Goal: Transaction & Acquisition: Purchase product/service

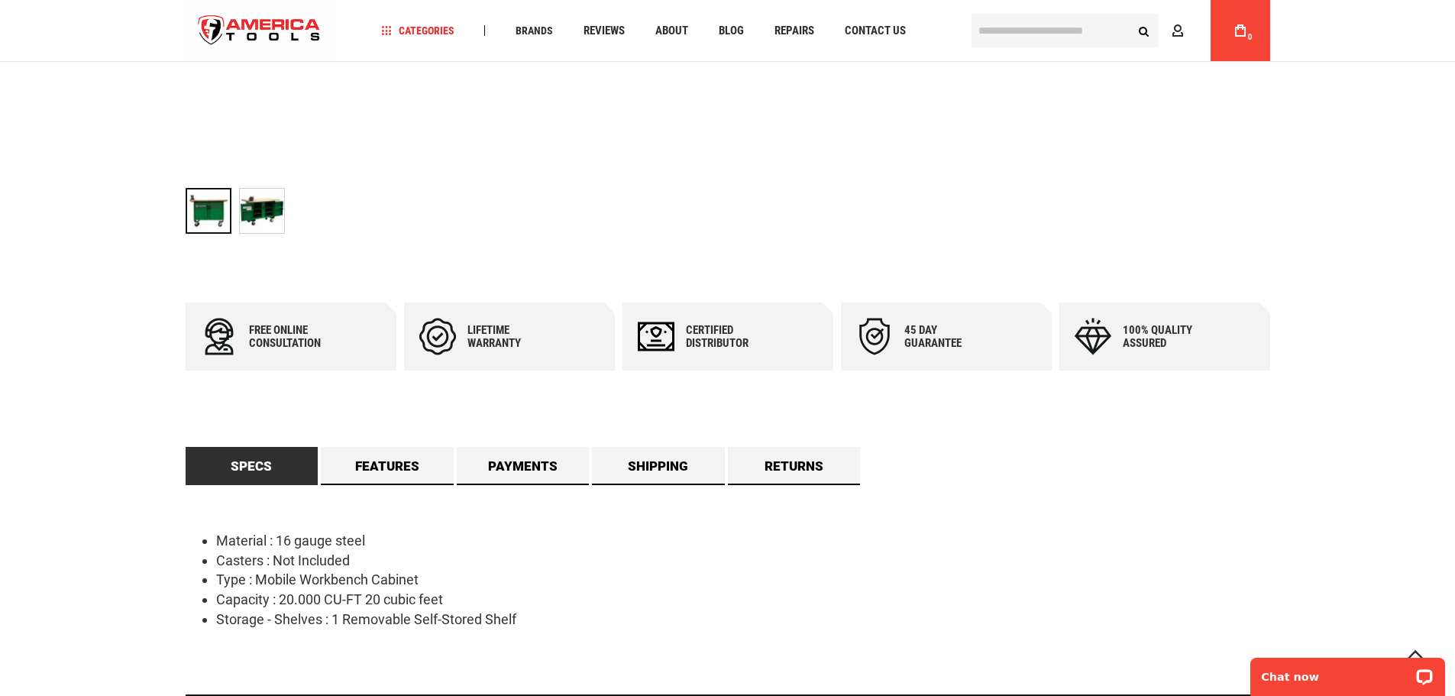
scroll to position [535, 0]
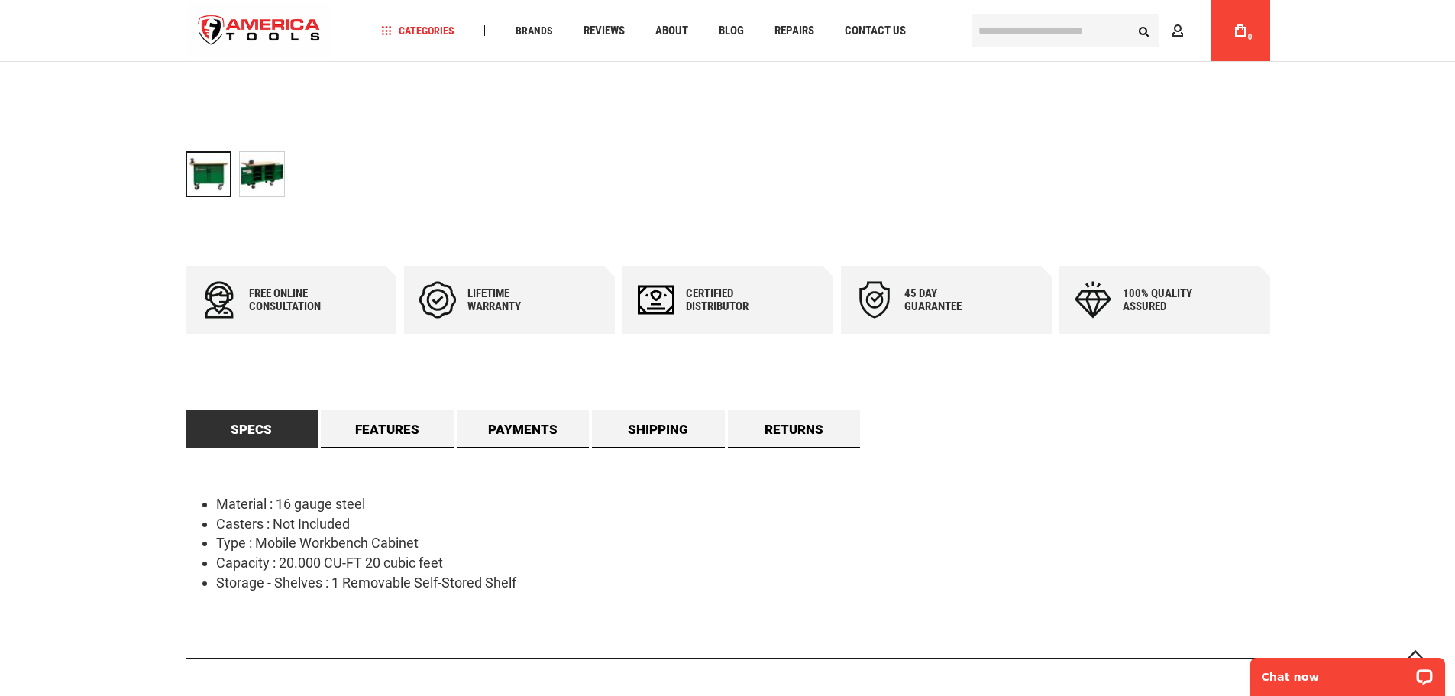
drag, startPoint x: 310, startPoint y: 372, endPoint x: 312, endPoint y: 361, distance: 10.8
click at [311, 366] on div "Free online consultation Lifetime warranty Certified Distributor 45 day Guarant…" at bounding box center [728, 468] width 1084 height 405
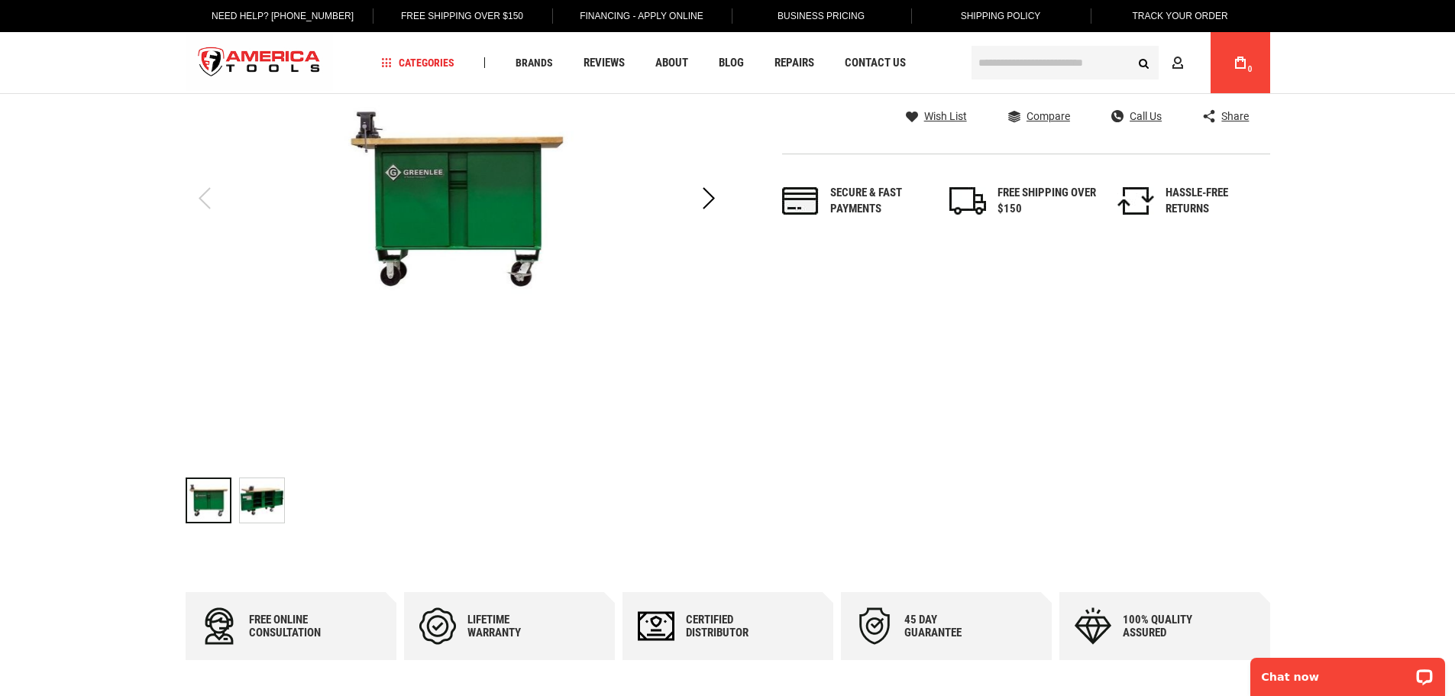
scroll to position [0, 0]
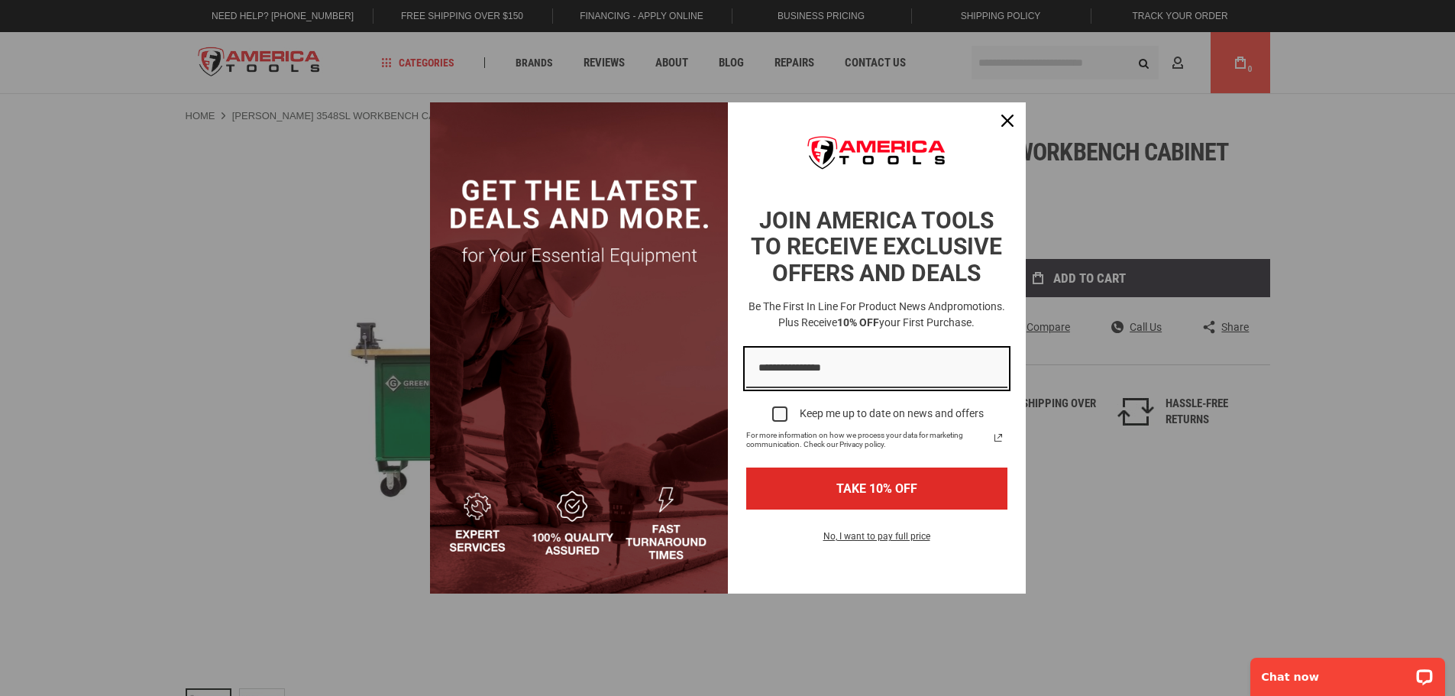
click at [808, 367] on input "Email field" at bounding box center [876, 368] width 261 height 39
type input "**********"
click at [782, 418] on div "Marketing offer form" at bounding box center [779, 413] width 15 height 15
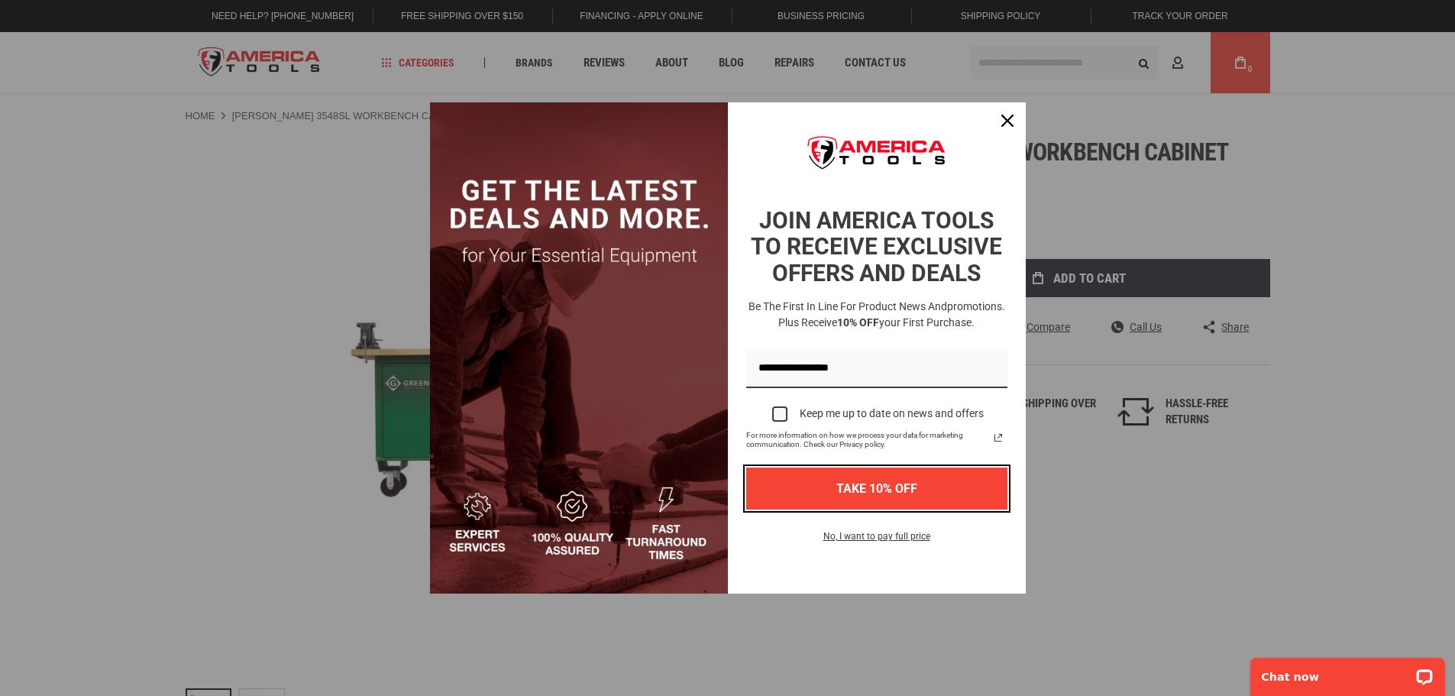
click at [842, 490] on button "TAKE 10% OFF" at bounding box center [876, 488] width 261 height 42
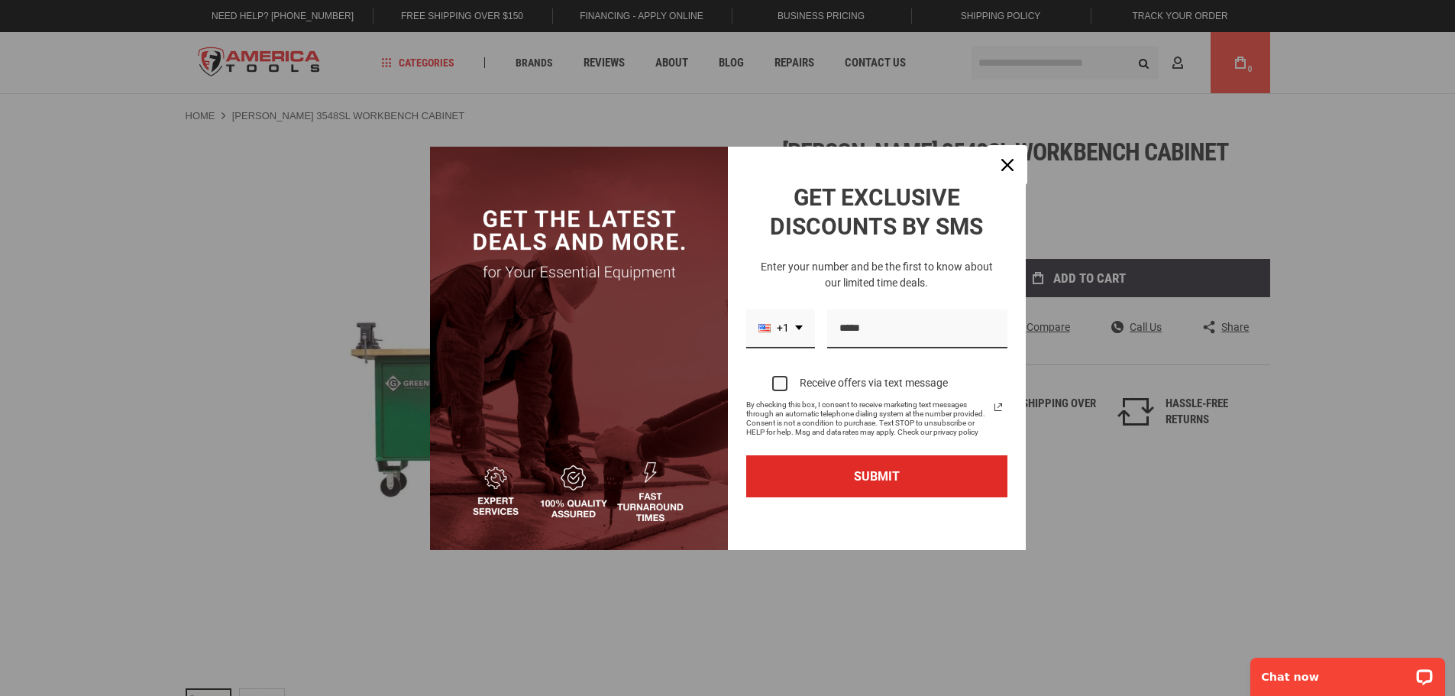
click at [1016, 166] on div "Close" at bounding box center [1007, 165] width 24 height 24
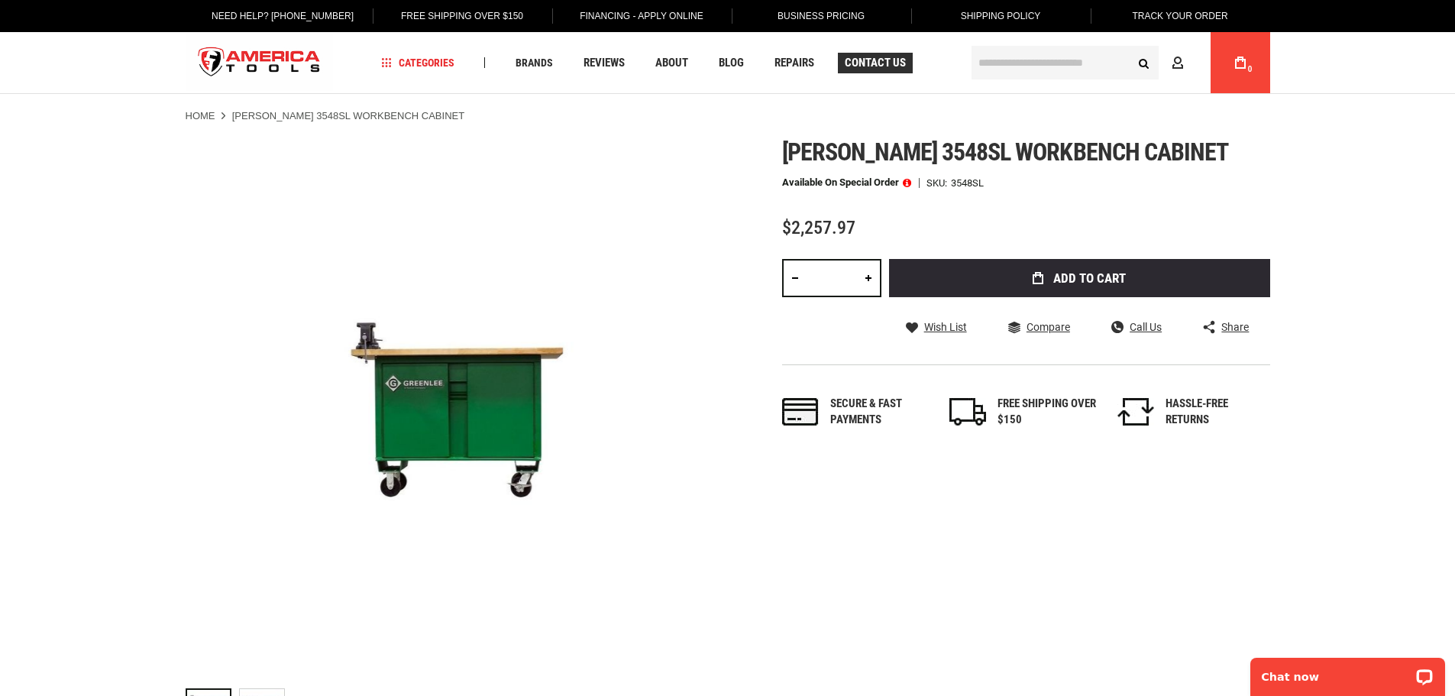
click at [877, 57] on span "Contact Us" at bounding box center [875, 62] width 61 height 11
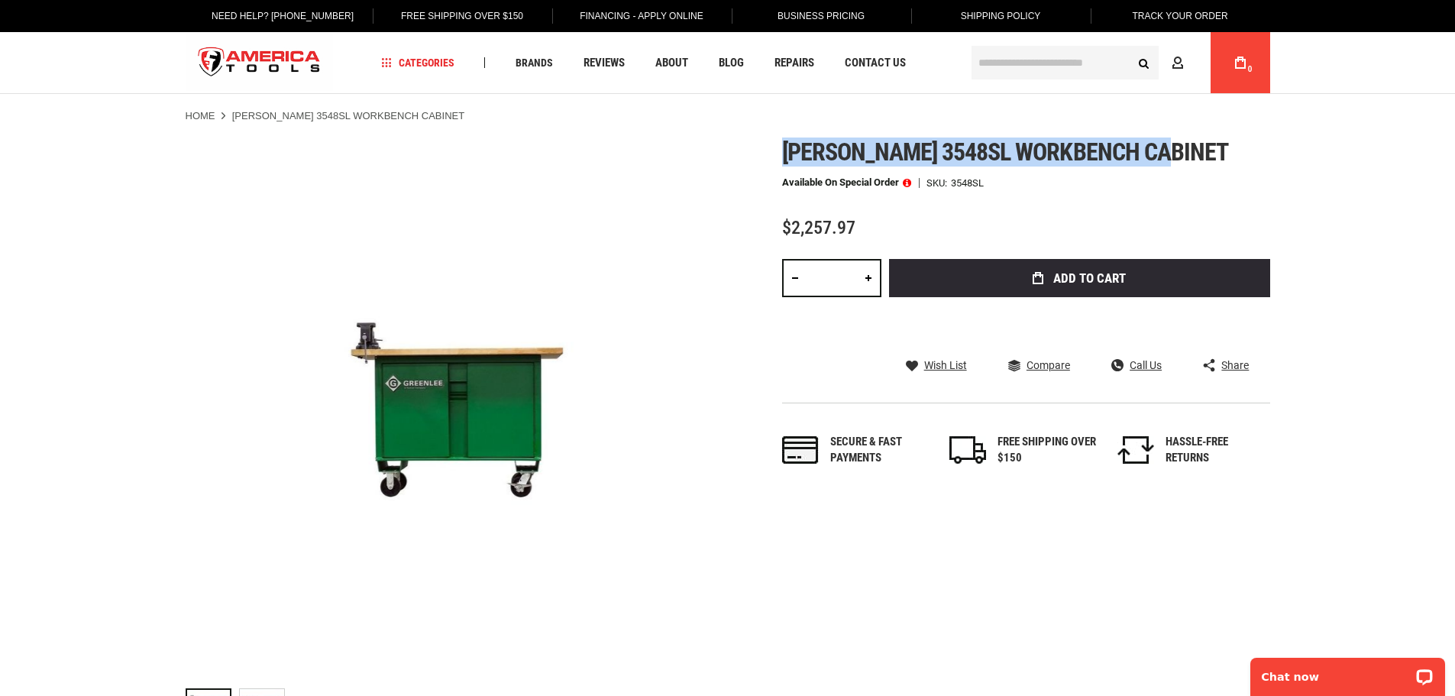
drag, startPoint x: 787, startPoint y: 152, endPoint x: 1183, endPoint y: 153, distance: 396.3
click at [1183, 153] on h1 "Greenlee 3548sl workbench cabinet" at bounding box center [1026, 151] width 488 height 27
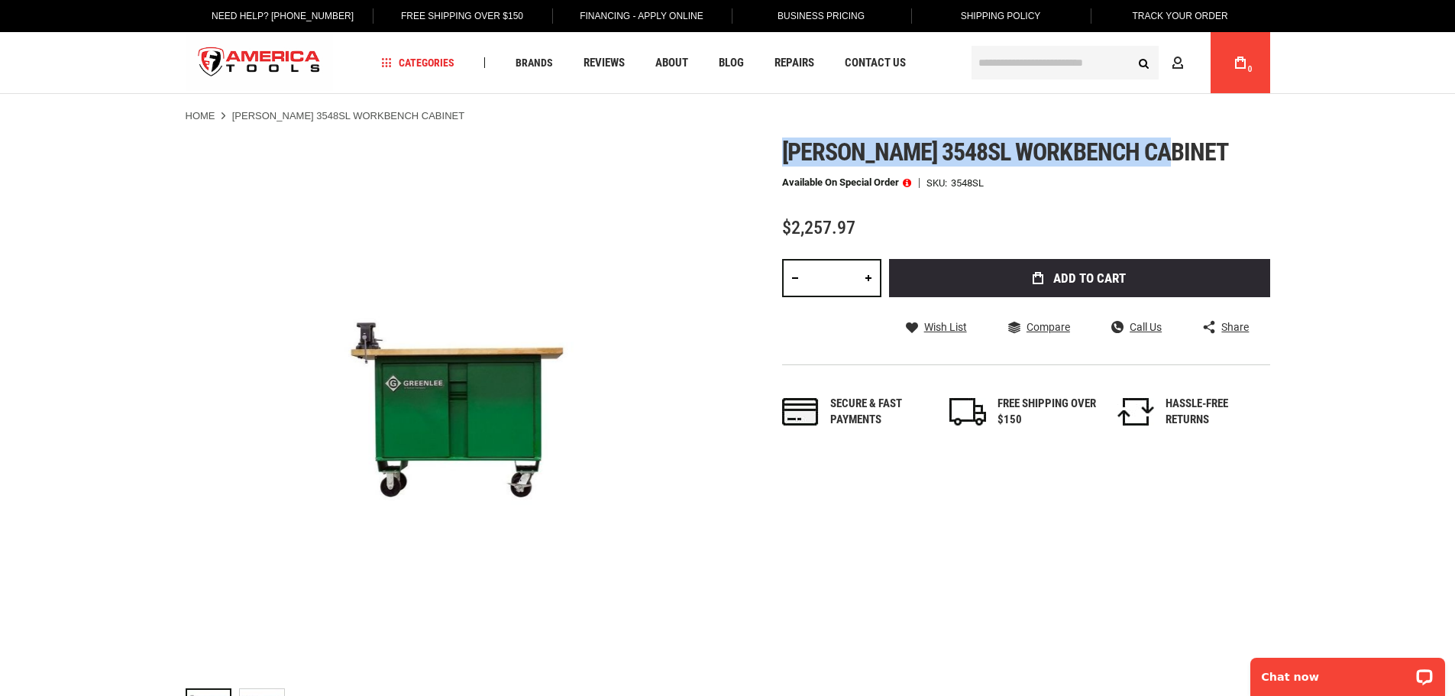
copy span "Greenlee 3548sl workbench cabinet"
click at [1305, 680] on p "Chat now" at bounding box center [1336, 676] width 151 height 12
click at [887, 60] on span "Contact Us" at bounding box center [875, 62] width 61 height 11
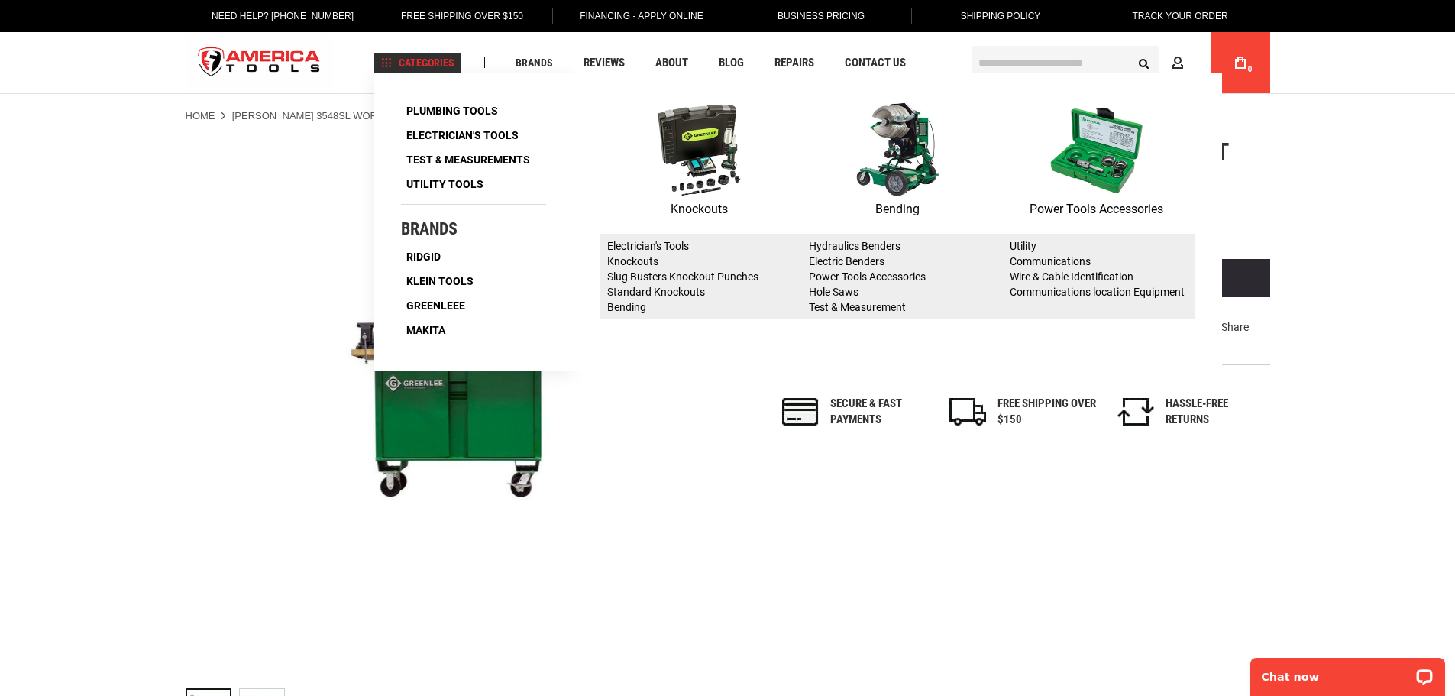
click at [897, 156] on img at bounding box center [897, 149] width 107 height 99
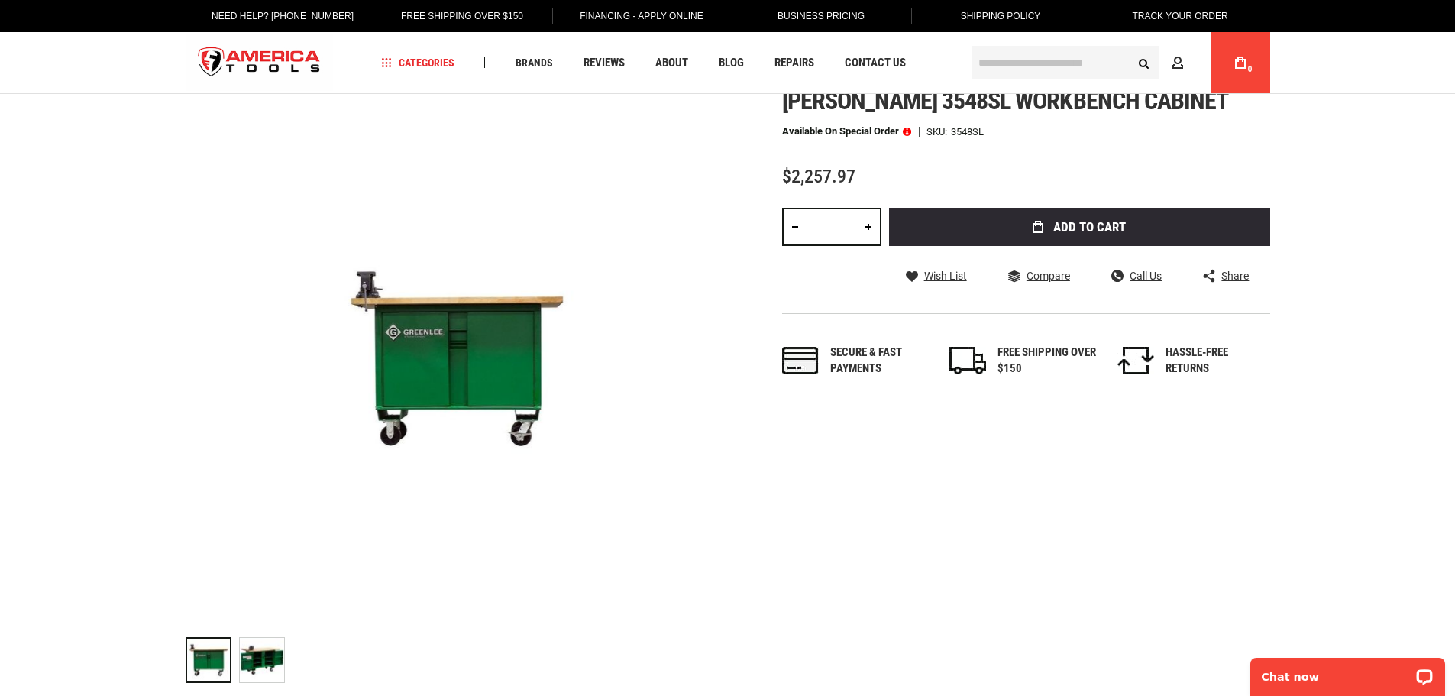
scroll to position [76, 0]
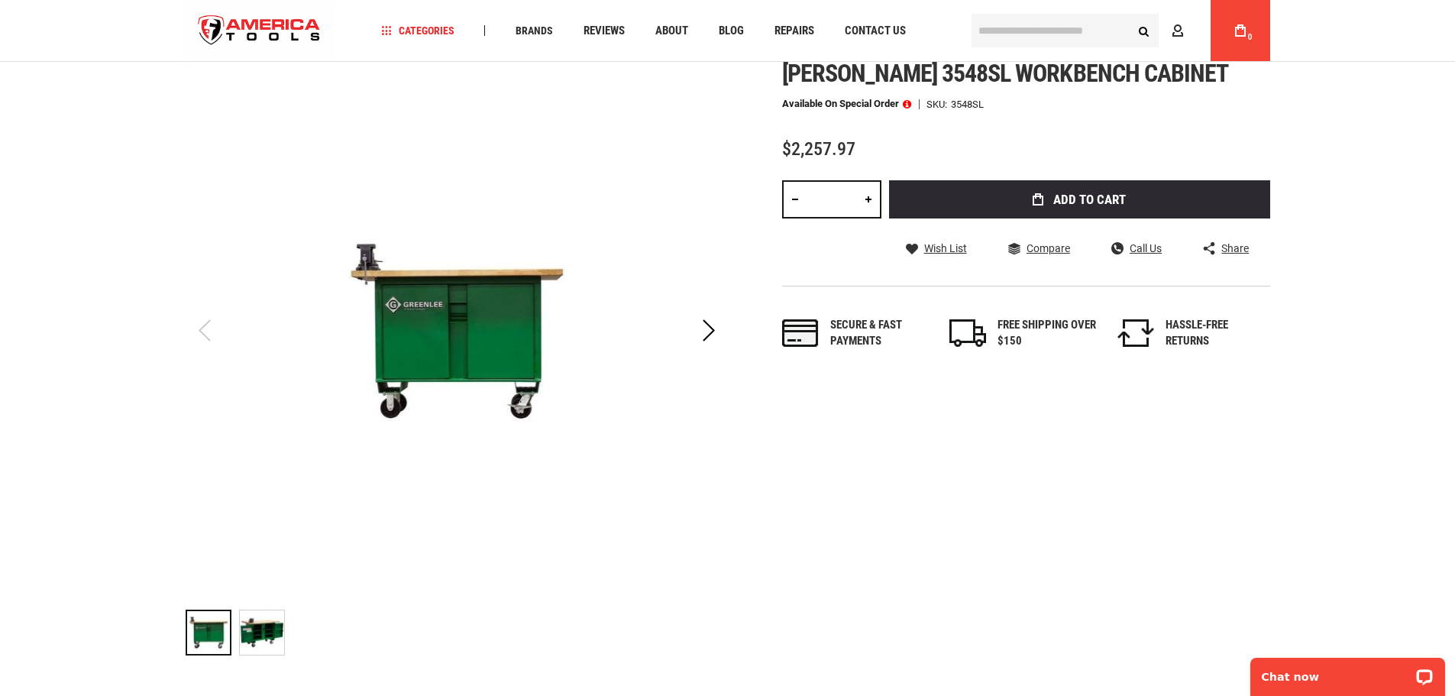
click at [277, 635] on img "GREENLEE 3548SL WORKBENCH CABINET" at bounding box center [262, 632] width 44 height 44
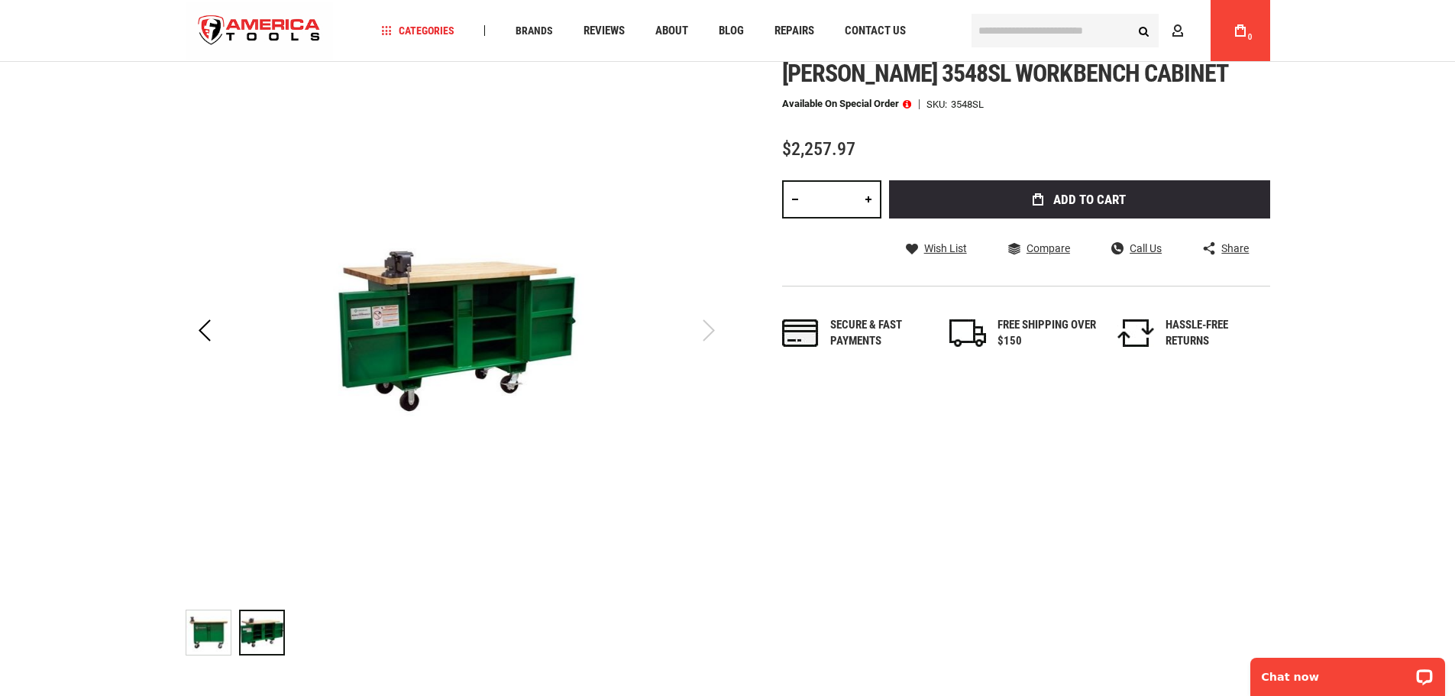
click at [205, 638] on img "GREENLEE 3548SL WORKBENCH CABINET" at bounding box center [208, 632] width 44 height 44
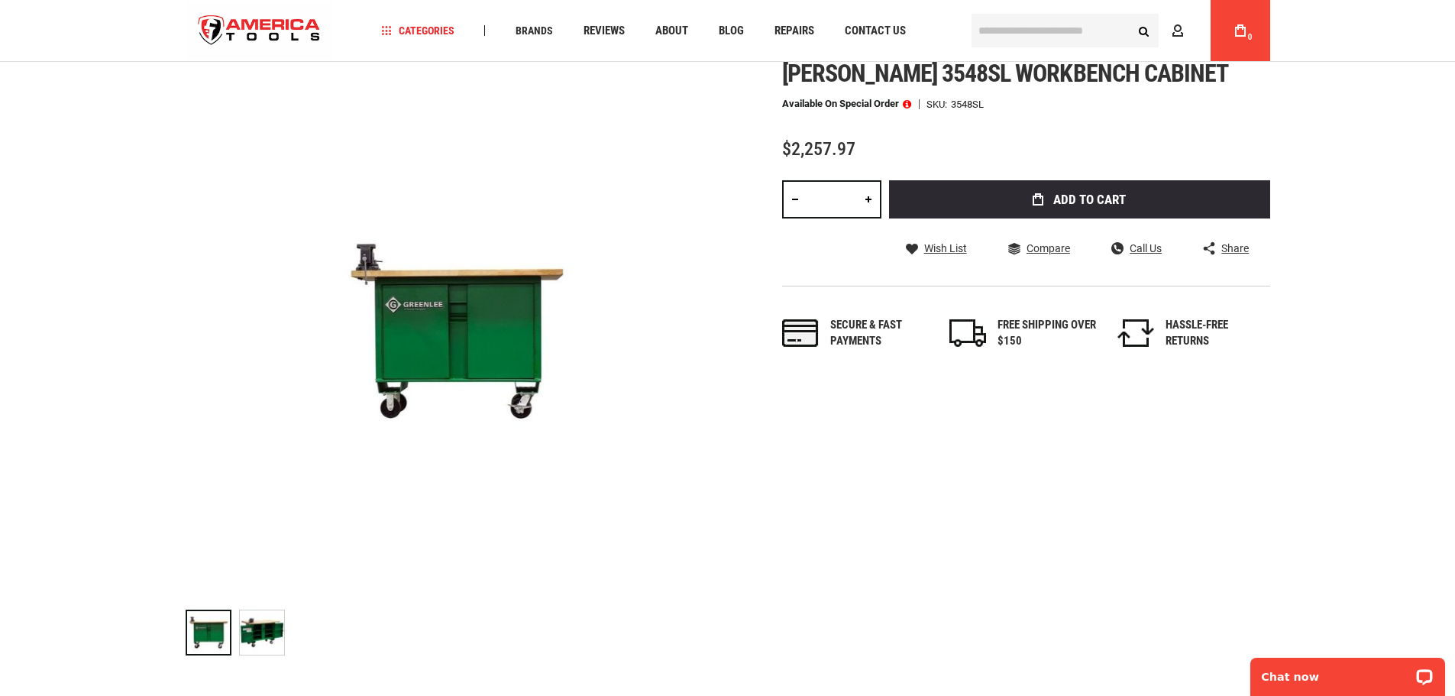
click at [868, 202] on link at bounding box center [868, 199] width 26 height 38
click at [869, 202] on link at bounding box center [868, 199] width 26 height 38
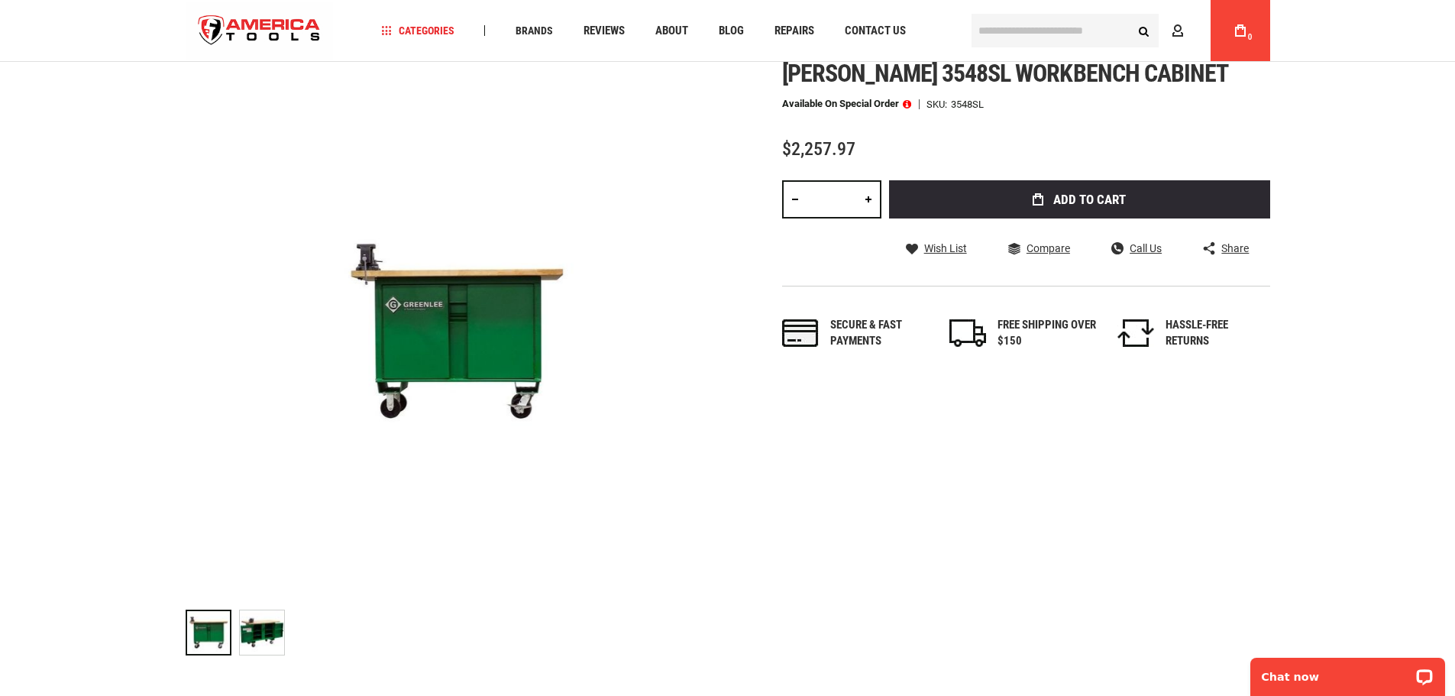
click at [869, 202] on link at bounding box center [868, 199] width 26 height 38
click at [790, 199] on link at bounding box center [795, 199] width 26 height 38
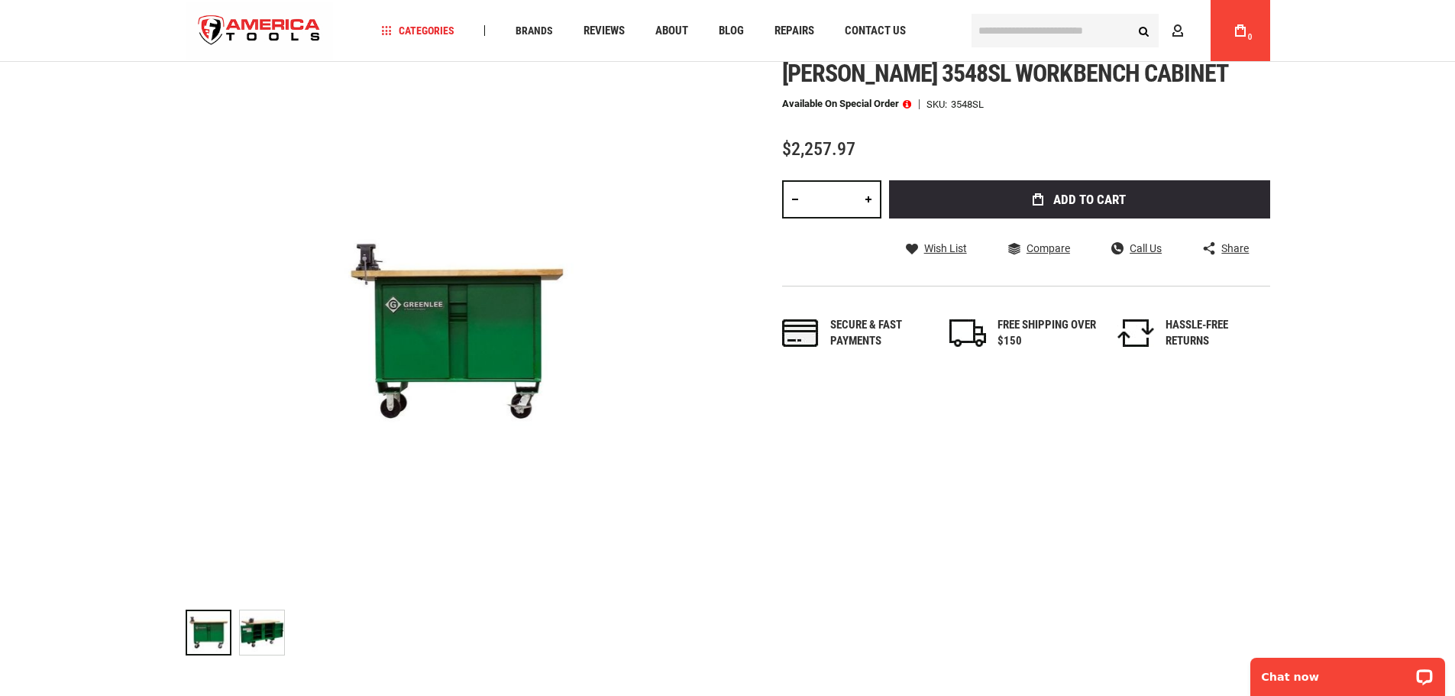
click at [790, 199] on link at bounding box center [795, 199] width 26 height 38
click at [796, 204] on link at bounding box center [795, 199] width 26 height 38
click at [870, 205] on link at bounding box center [868, 199] width 26 height 38
type input "*"
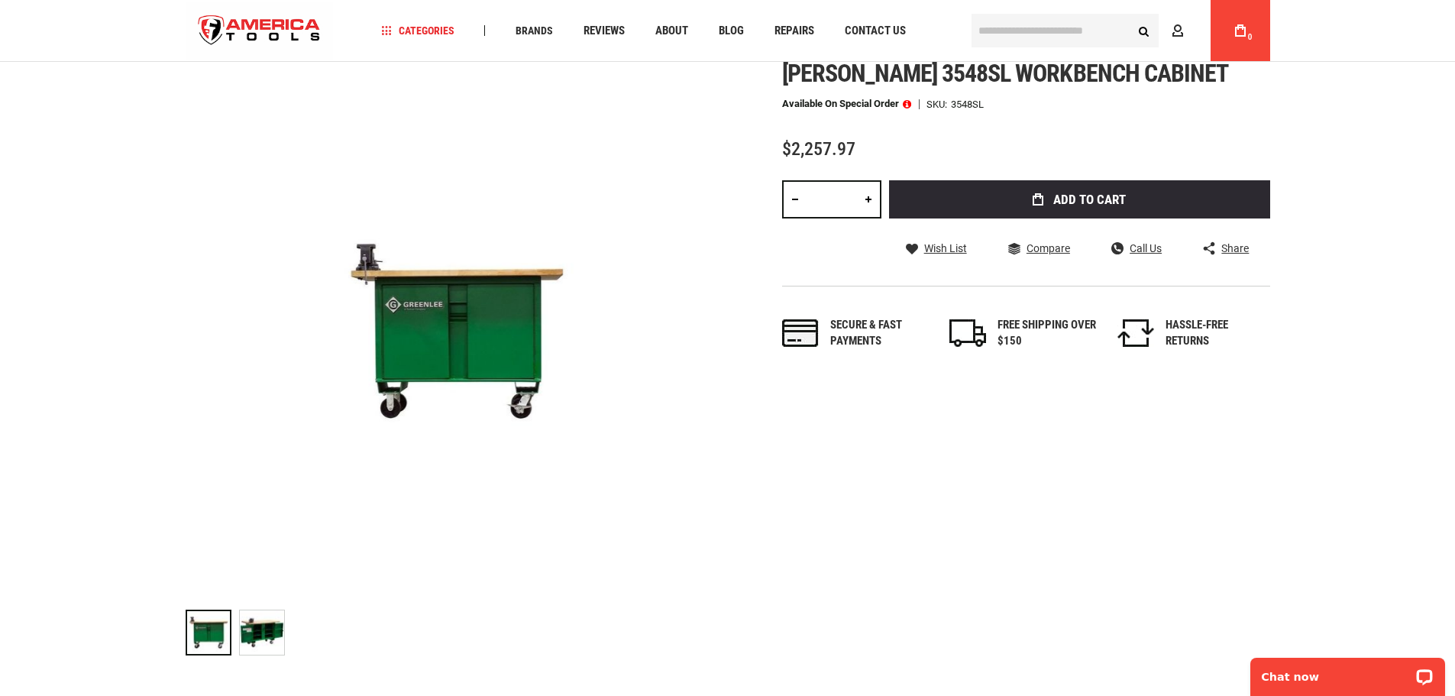
click at [1029, 509] on div "Skip to the end of the images gallery Skip to the beginning of the images galle…" at bounding box center [728, 361] width 1084 height 603
click at [1318, 677] on p "Chat now" at bounding box center [1336, 676] width 151 height 12
click at [906, 105] on span at bounding box center [907, 104] width 8 height 11
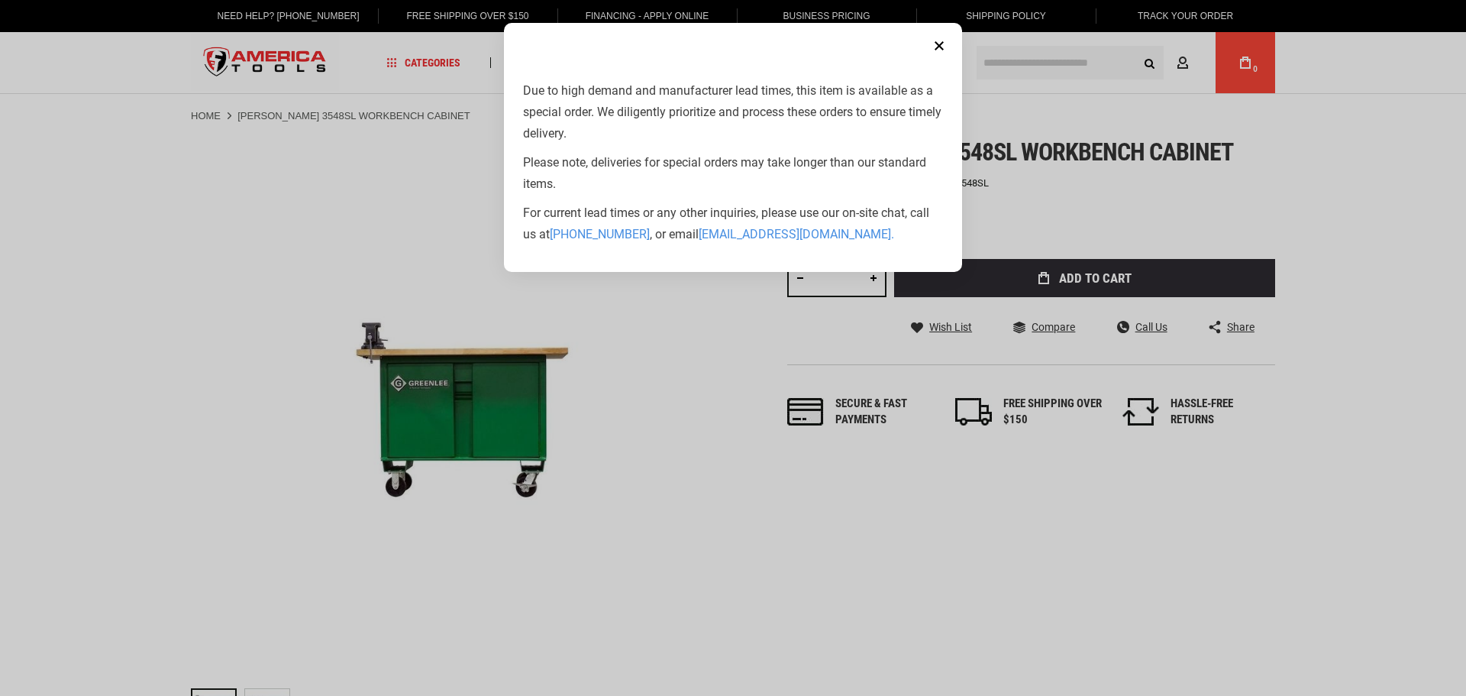
click at [943, 42] on button "Close" at bounding box center [939, 46] width 31 height 31
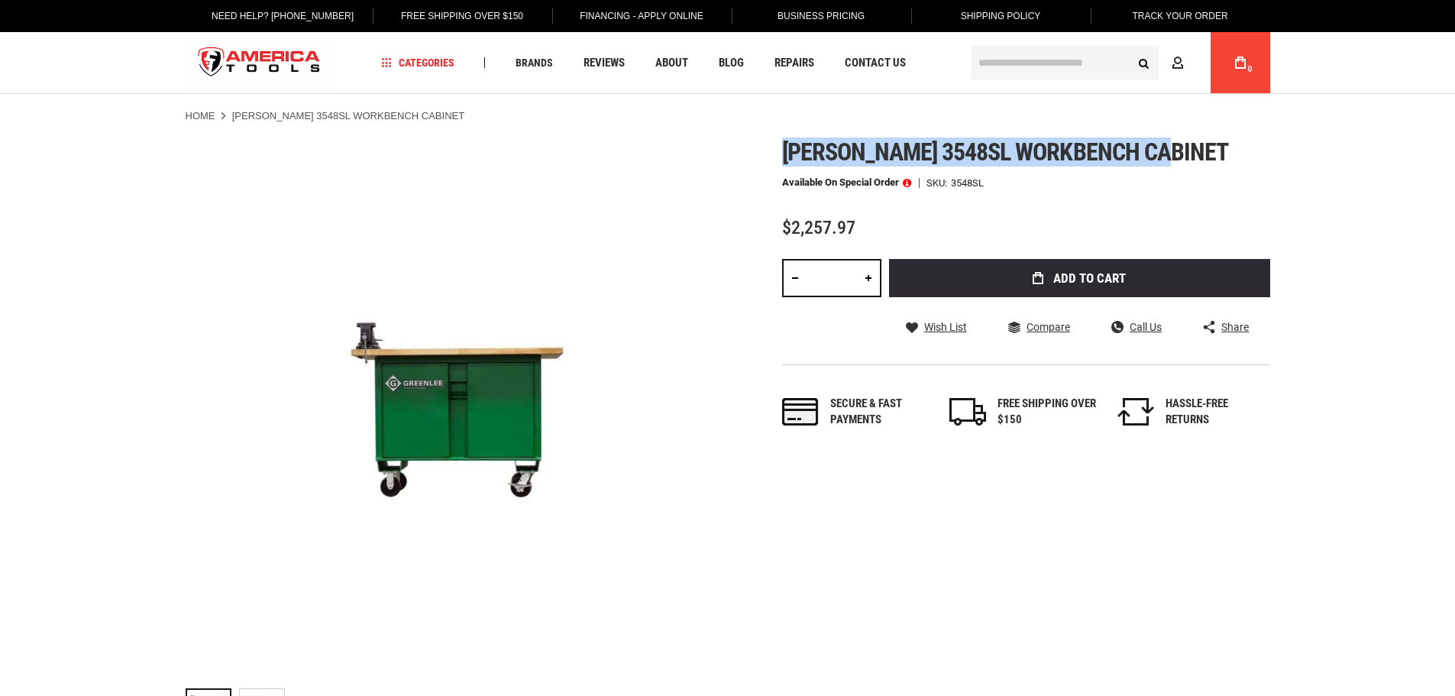
drag, startPoint x: 787, startPoint y: 147, endPoint x: 1174, endPoint y: 145, distance: 387.9
click at [1174, 145] on h1 "[PERSON_NAME] 3548sl workbench cabinet" at bounding box center [1026, 151] width 488 height 27
copy span "[PERSON_NAME] 3548sl workbench cabinet"
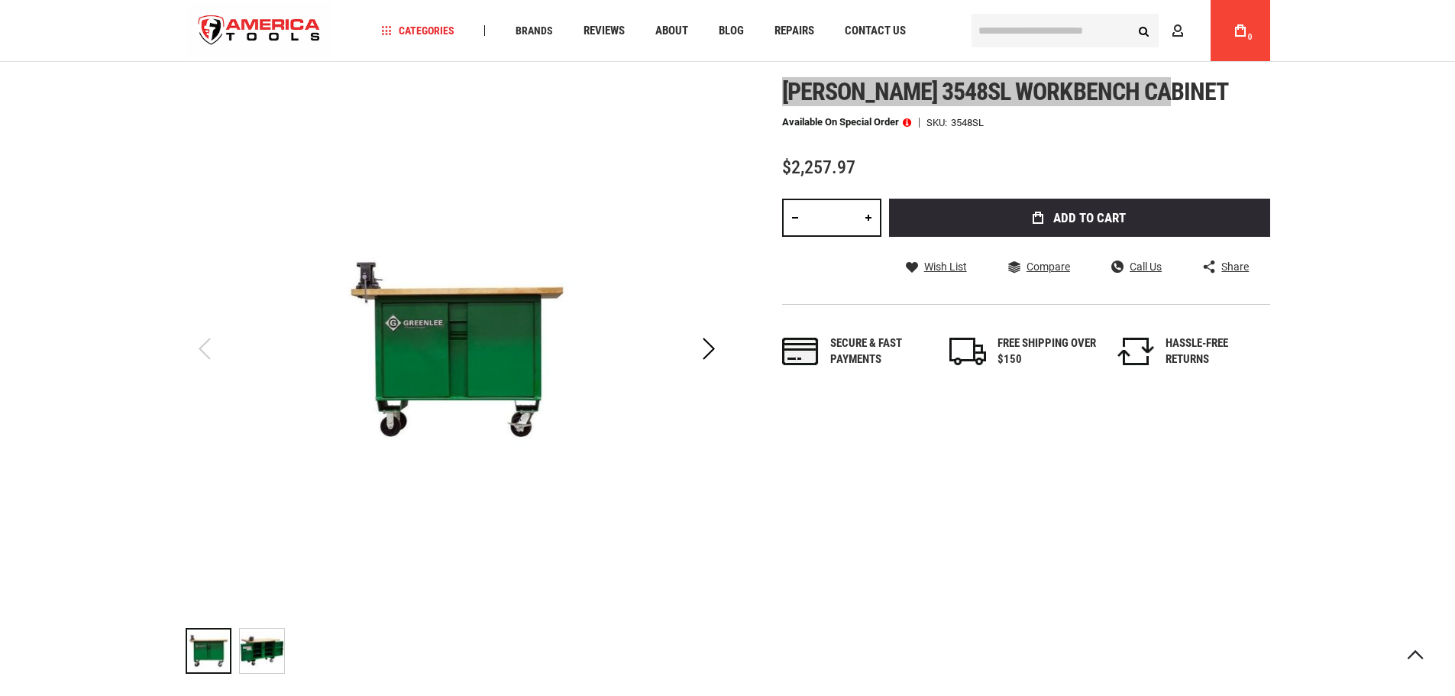
scroll to position [305, 0]
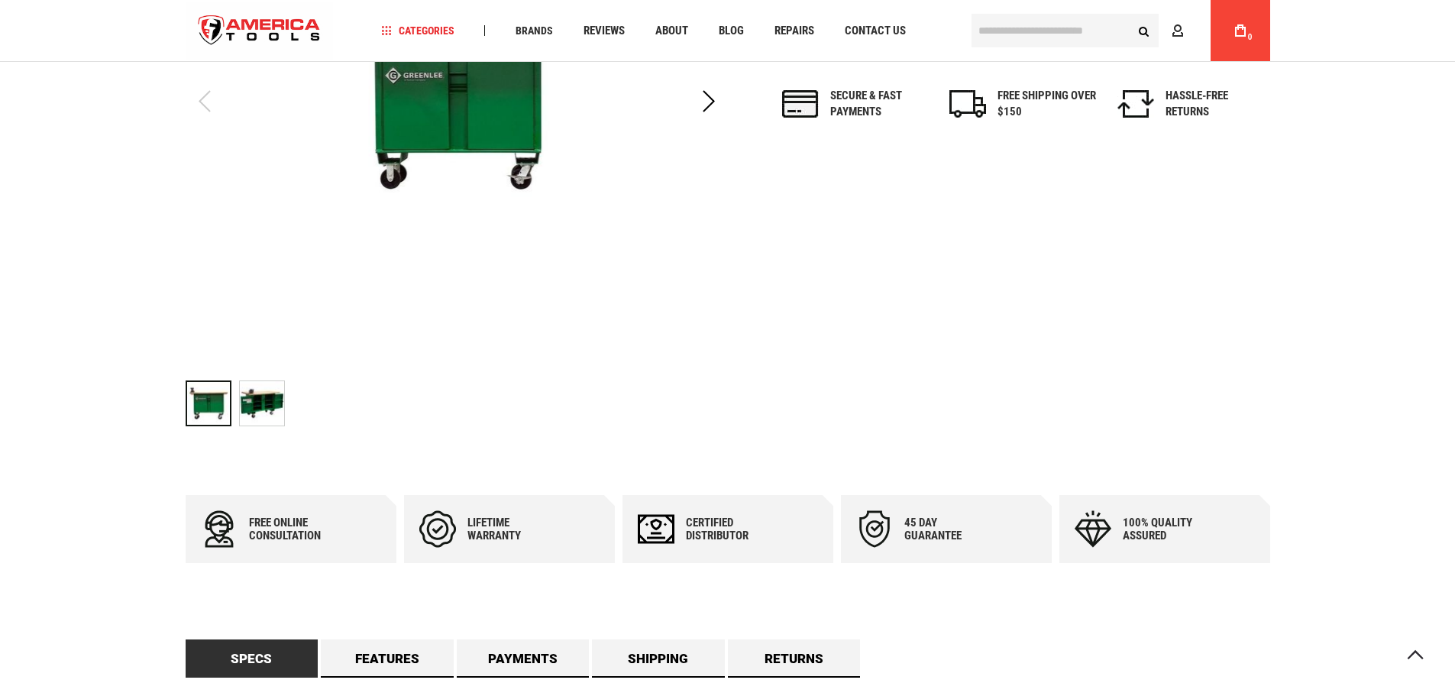
click at [257, 412] on img "GREENLEE 3548SL WORKBENCH CABINET" at bounding box center [262, 403] width 44 height 44
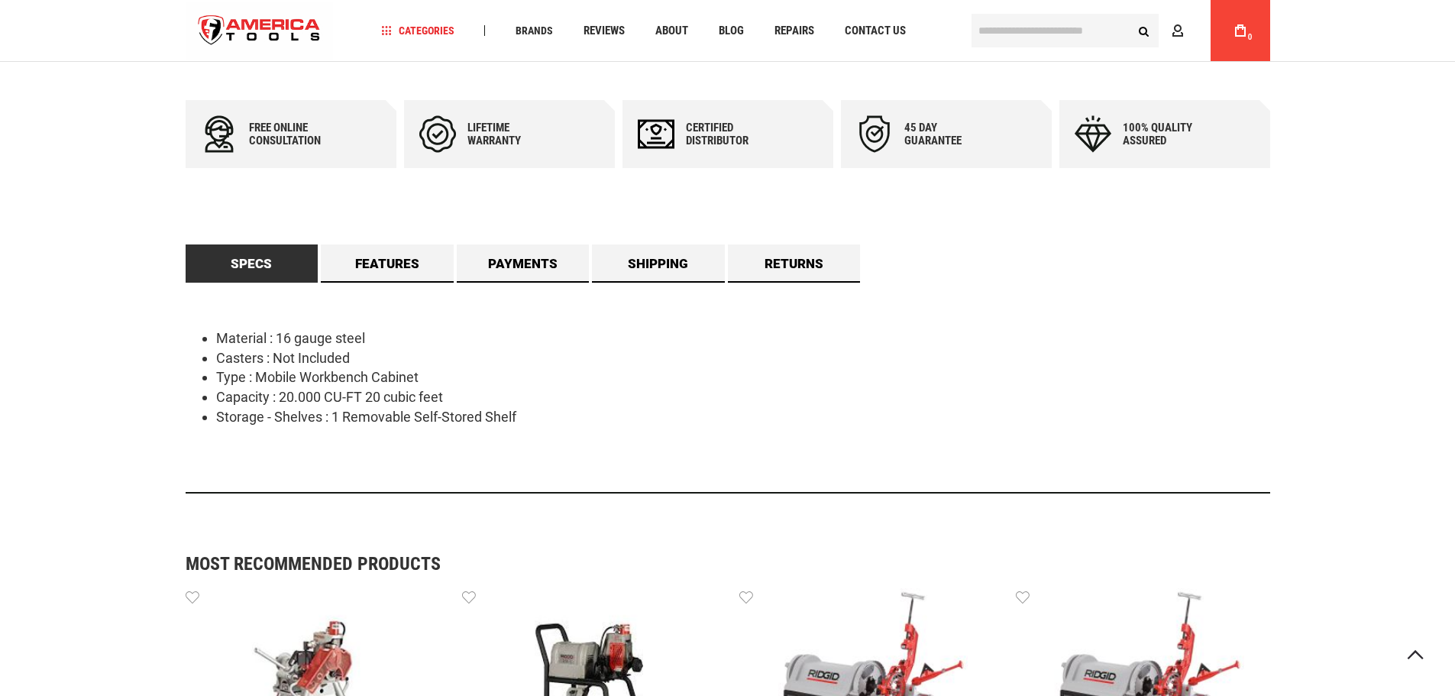
scroll to position [687, 0]
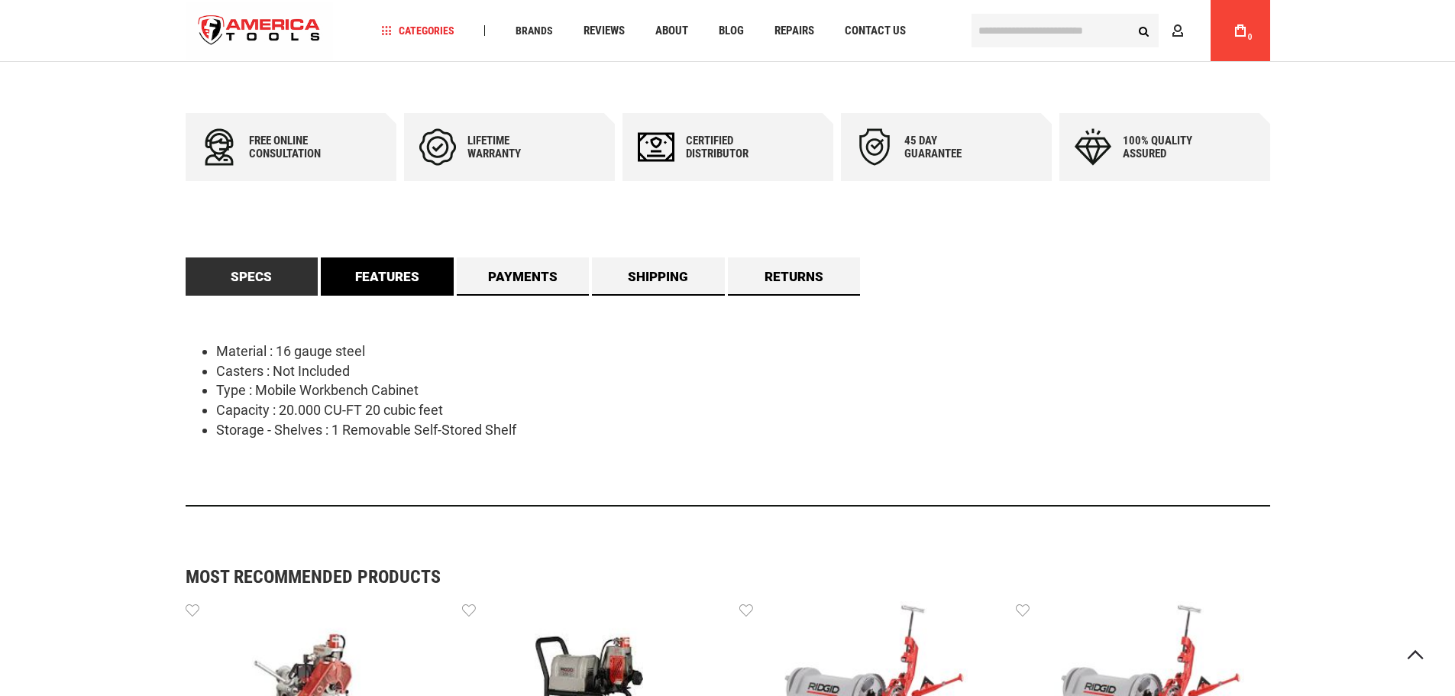
click at [383, 273] on link "Features" at bounding box center [387, 276] width 133 height 38
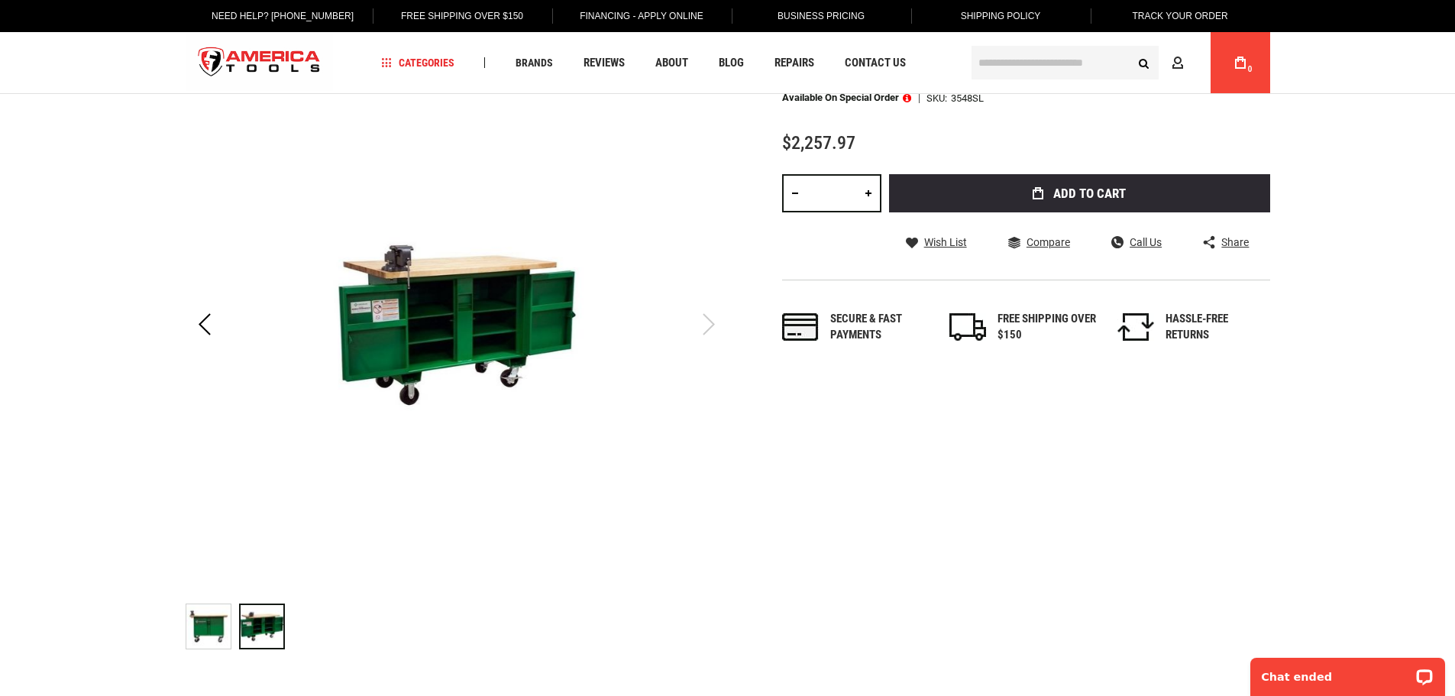
scroll to position [0, 0]
